Goal: Check status: Check status

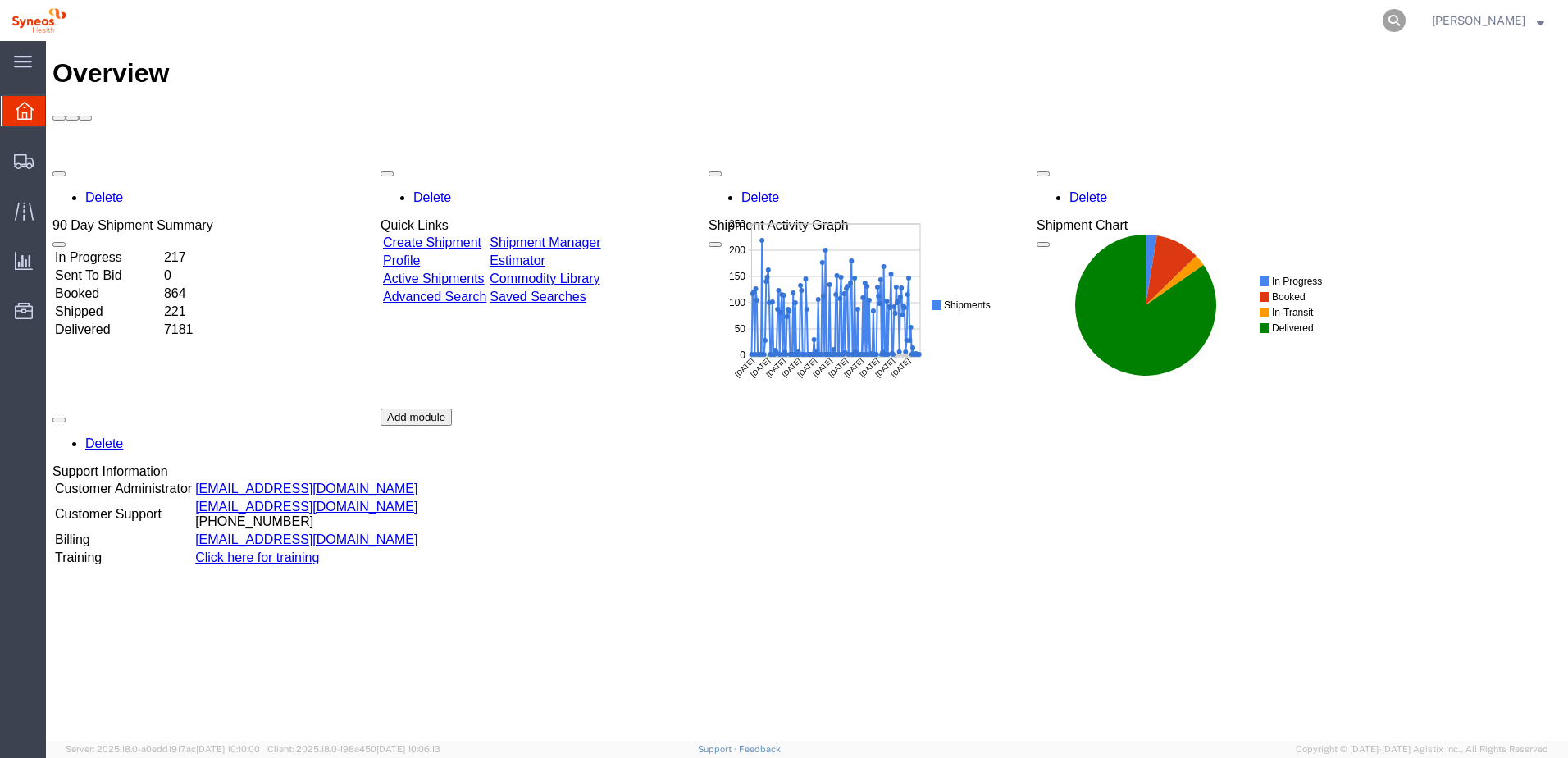
click at [1404, 13] on icon at bounding box center [1394, 21] width 23 height 23
click at [1165, 18] on input "search" at bounding box center [1133, 21] width 499 height 40
paste input "56722963"
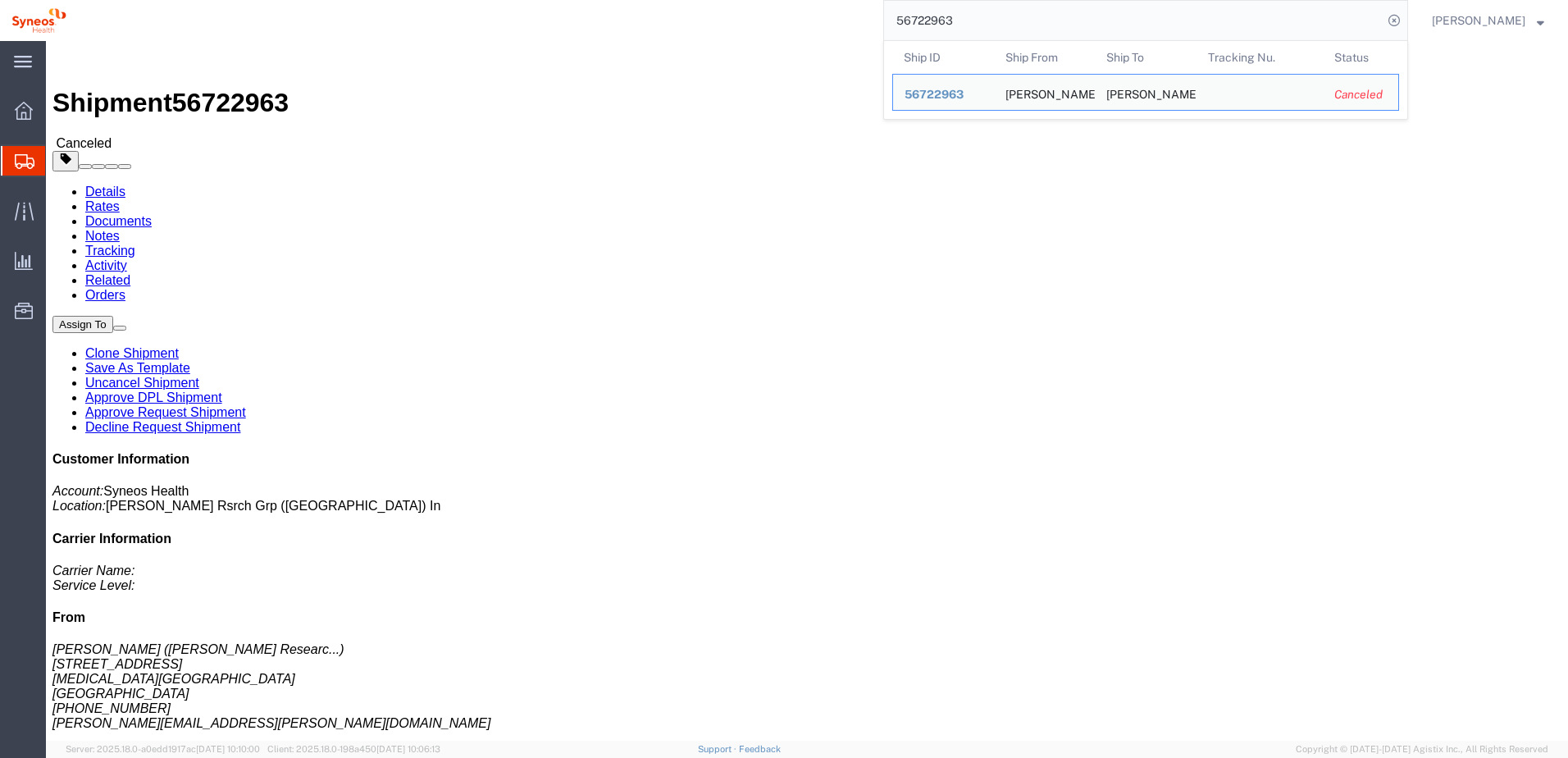
drag, startPoint x: 994, startPoint y: 27, endPoint x: 816, endPoint y: 12, distance: 178.6
click at [816, 12] on div "56722963 Ship ID Ship From Ship To Tracking Nu. Status Ship ID 56722963 Ship Fr…" at bounding box center [744, 21] width 1331 height 41
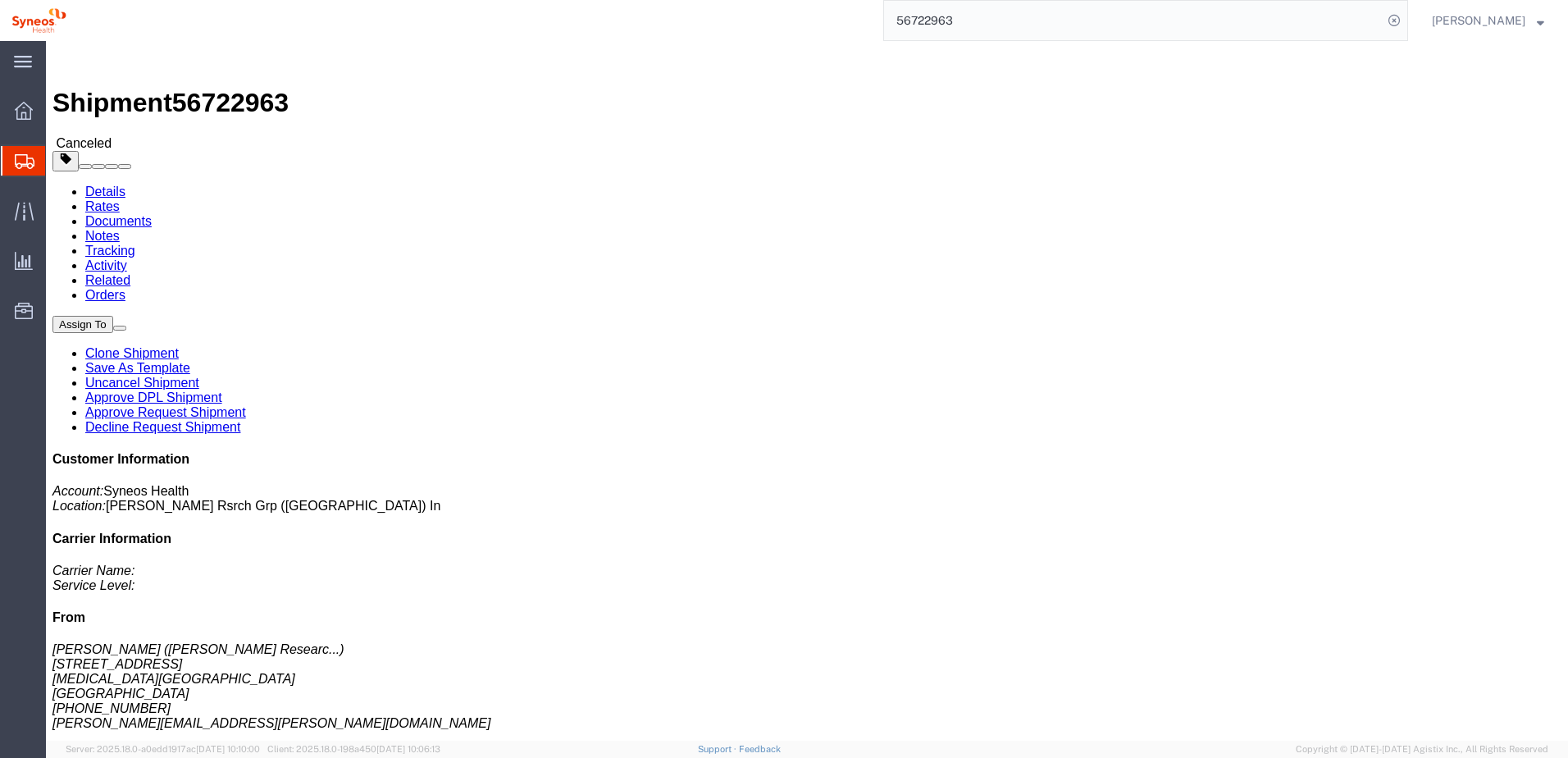
paste input "3981"
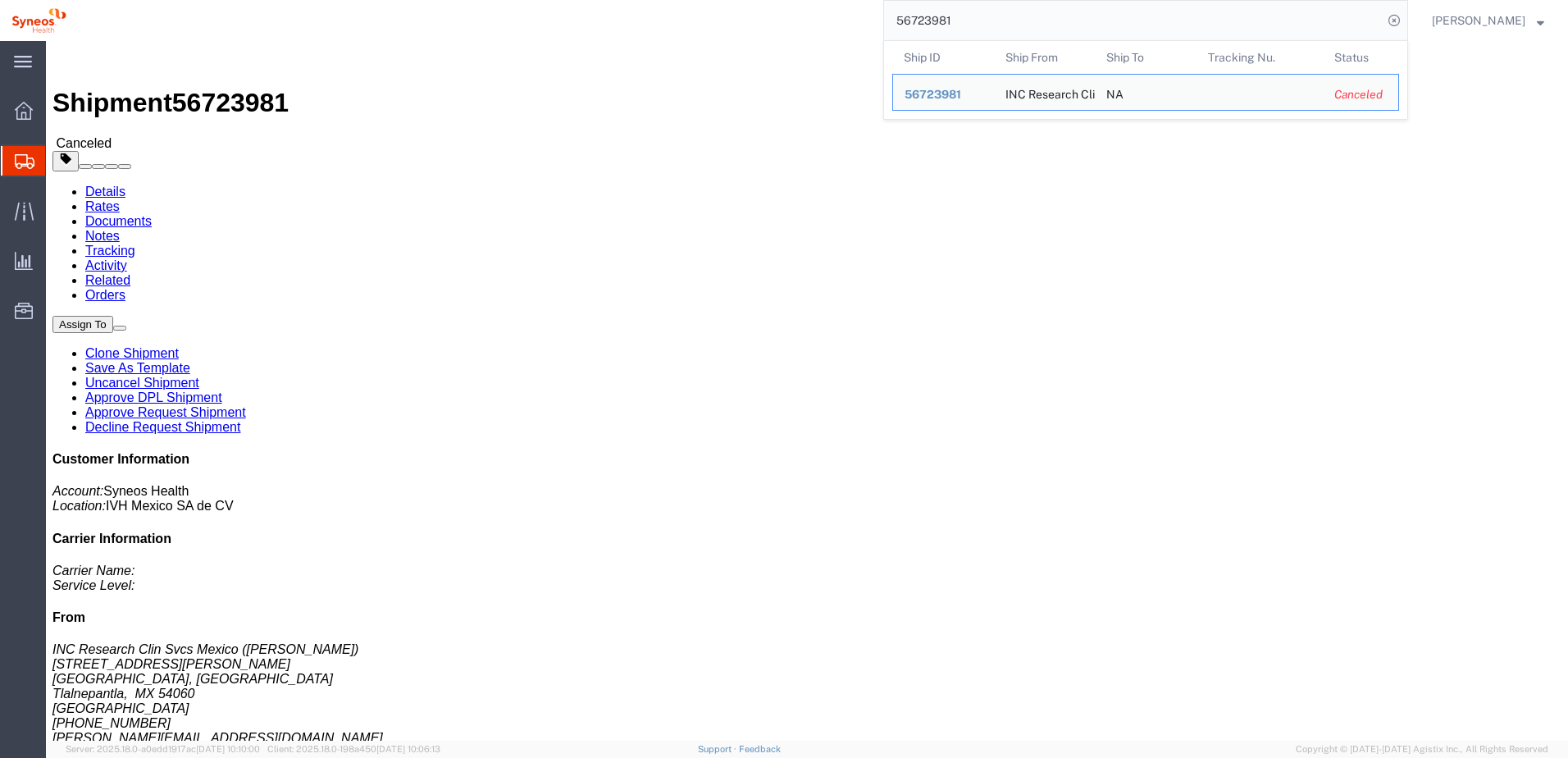
drag, startPoint x: 998, startPoint y: 18, endPoint x: 902, endPoint y: 20, distance: 96.0
click at [904, 18] on input "56723981" at bounding box center [1133, 21] width 499 height 40
paste input "2963"
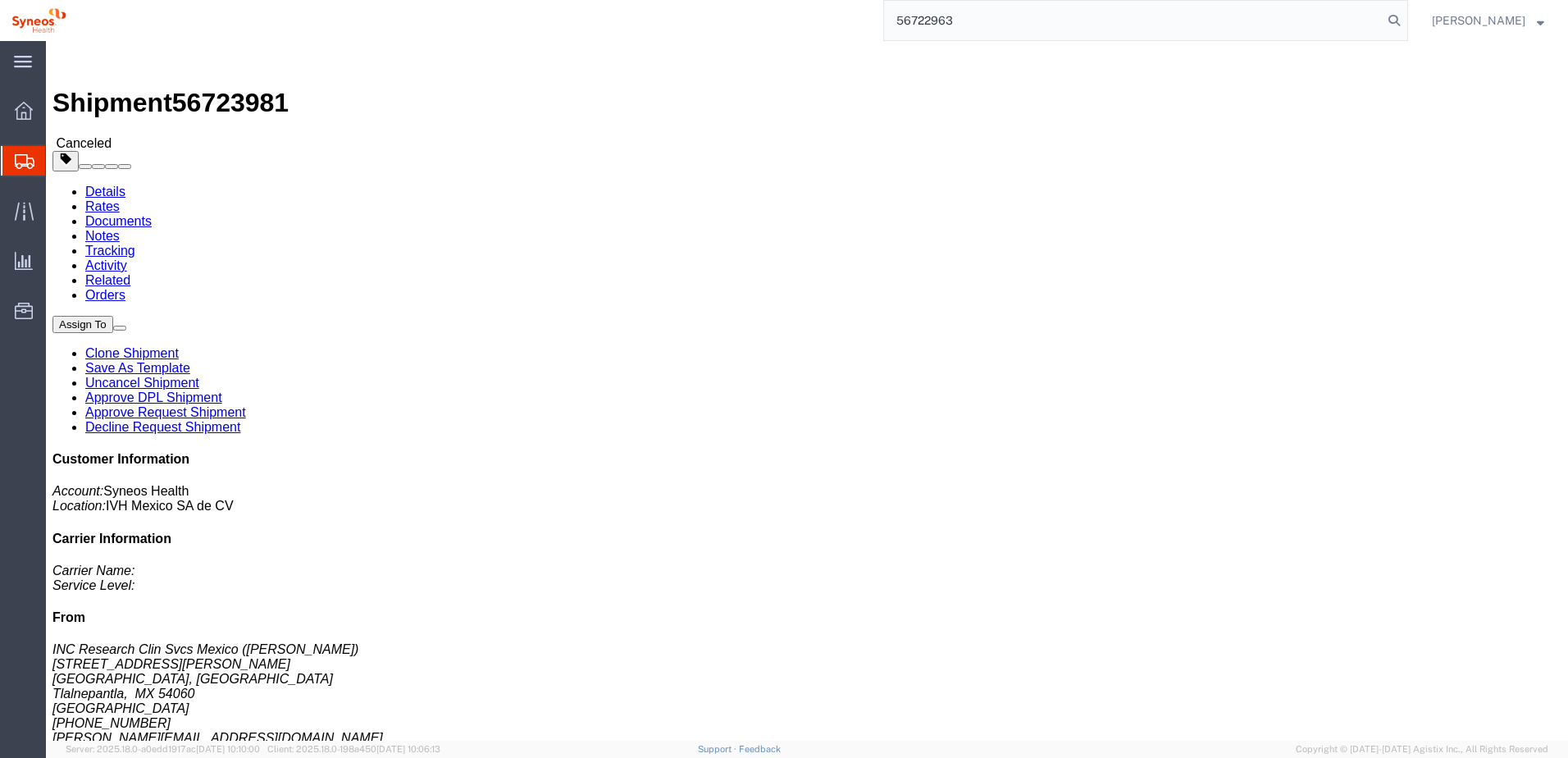
type input "56722963"
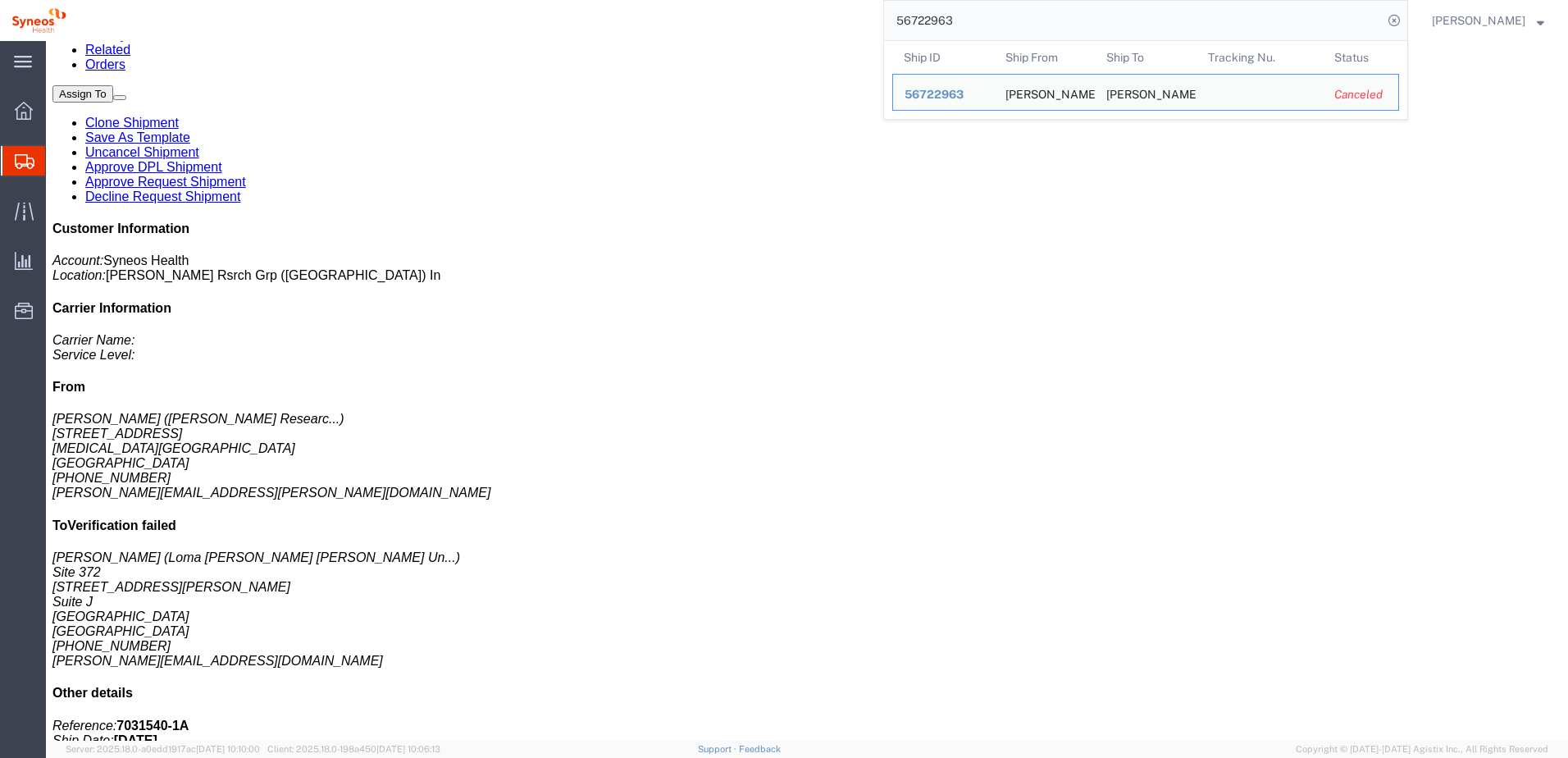
scroll to position [26, 0]
